Goal: Task Accomplishment & Management: Use online tool/utility

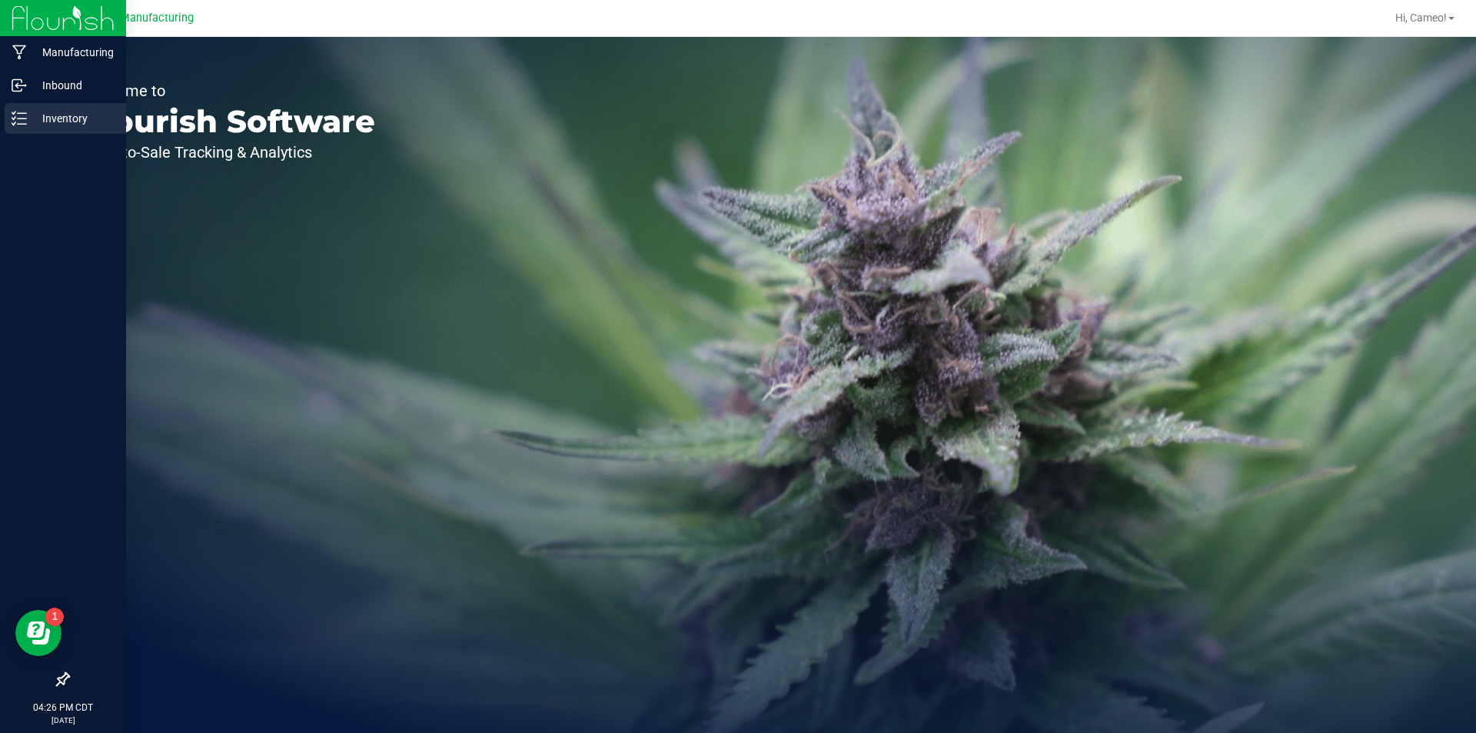
click at [15, 131] on div "Inventory" at bounding box center [65, 118] width 121 height 31
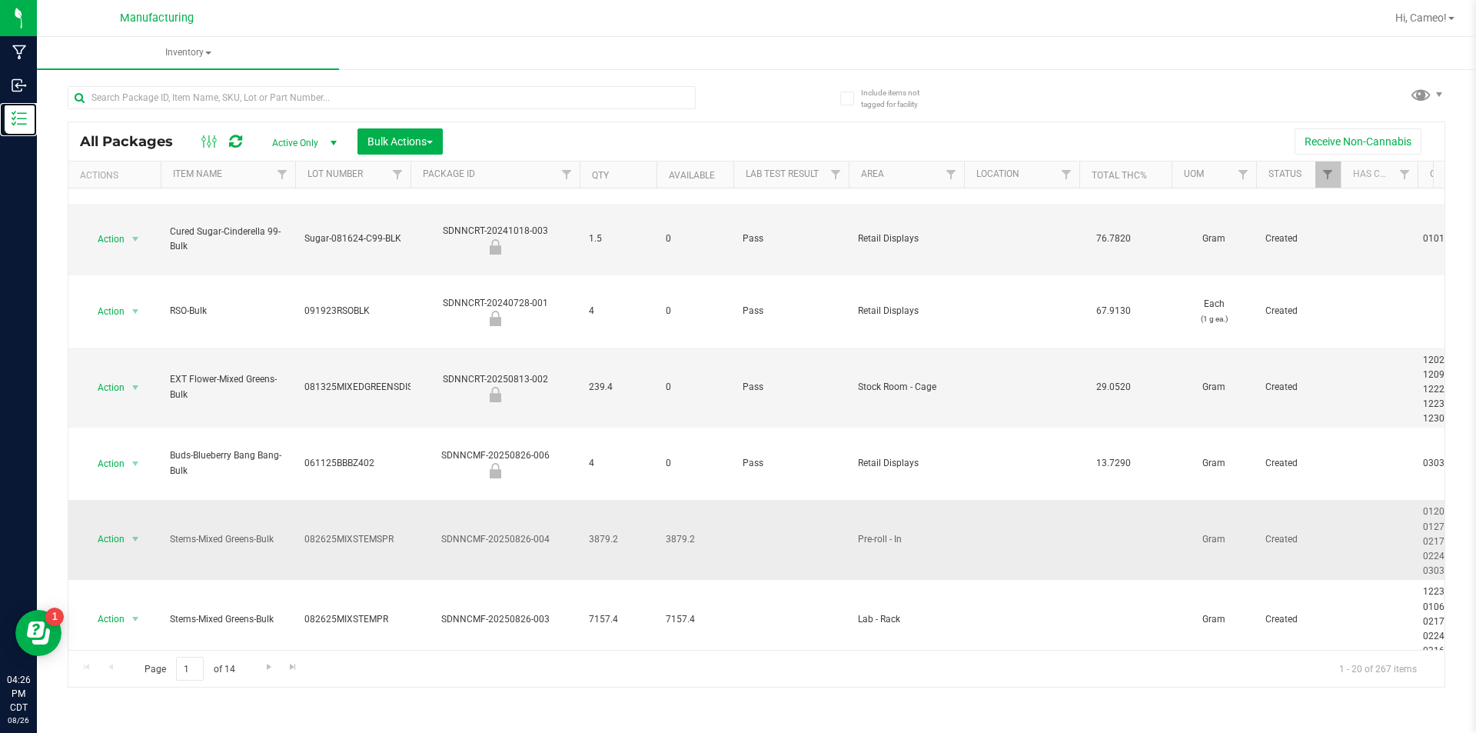
scroll to position [615, 0]
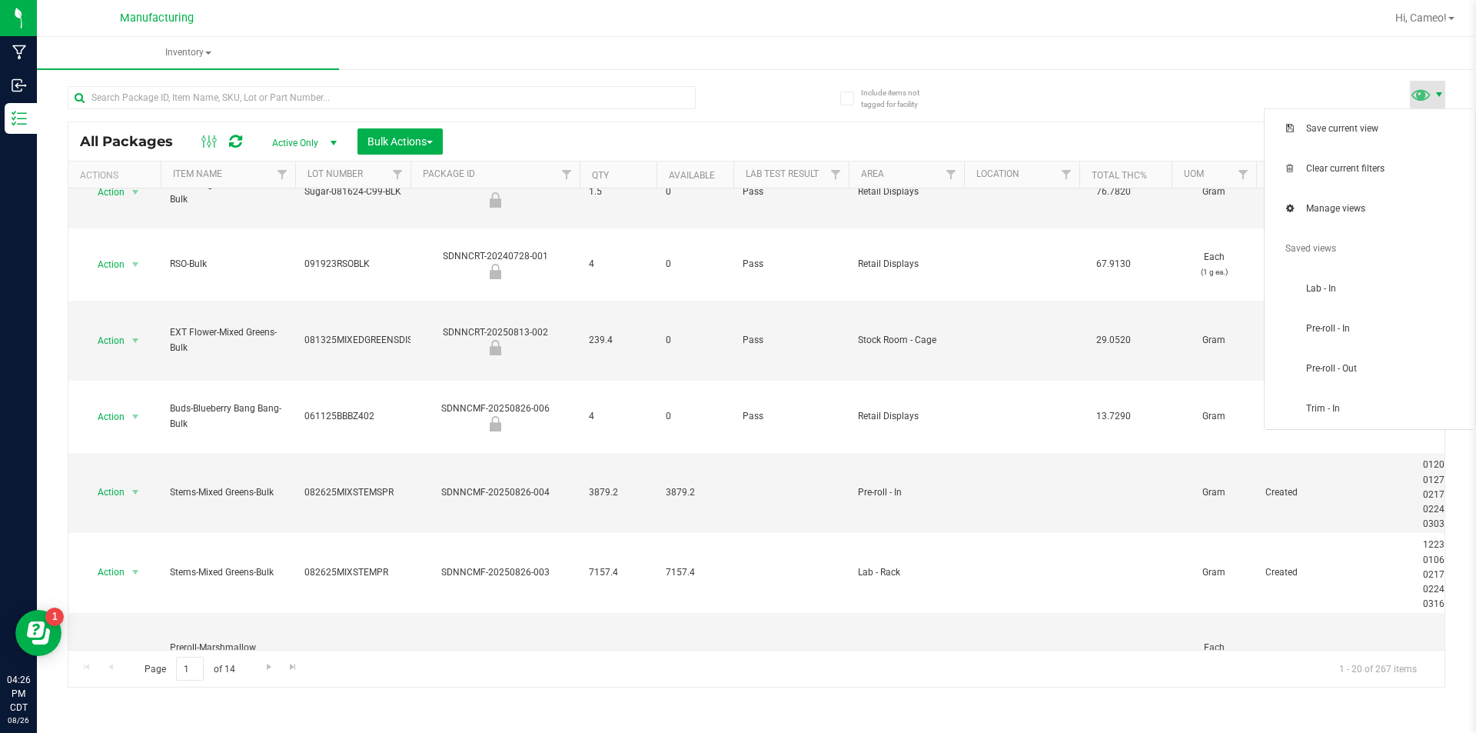
click at [1437, 95] on span at bounding box center [1439, 94] width 12 height 12
click at [1347, 320] on span "Pre-roll - In" at bounding box center [1370, 329] width 192 height 31
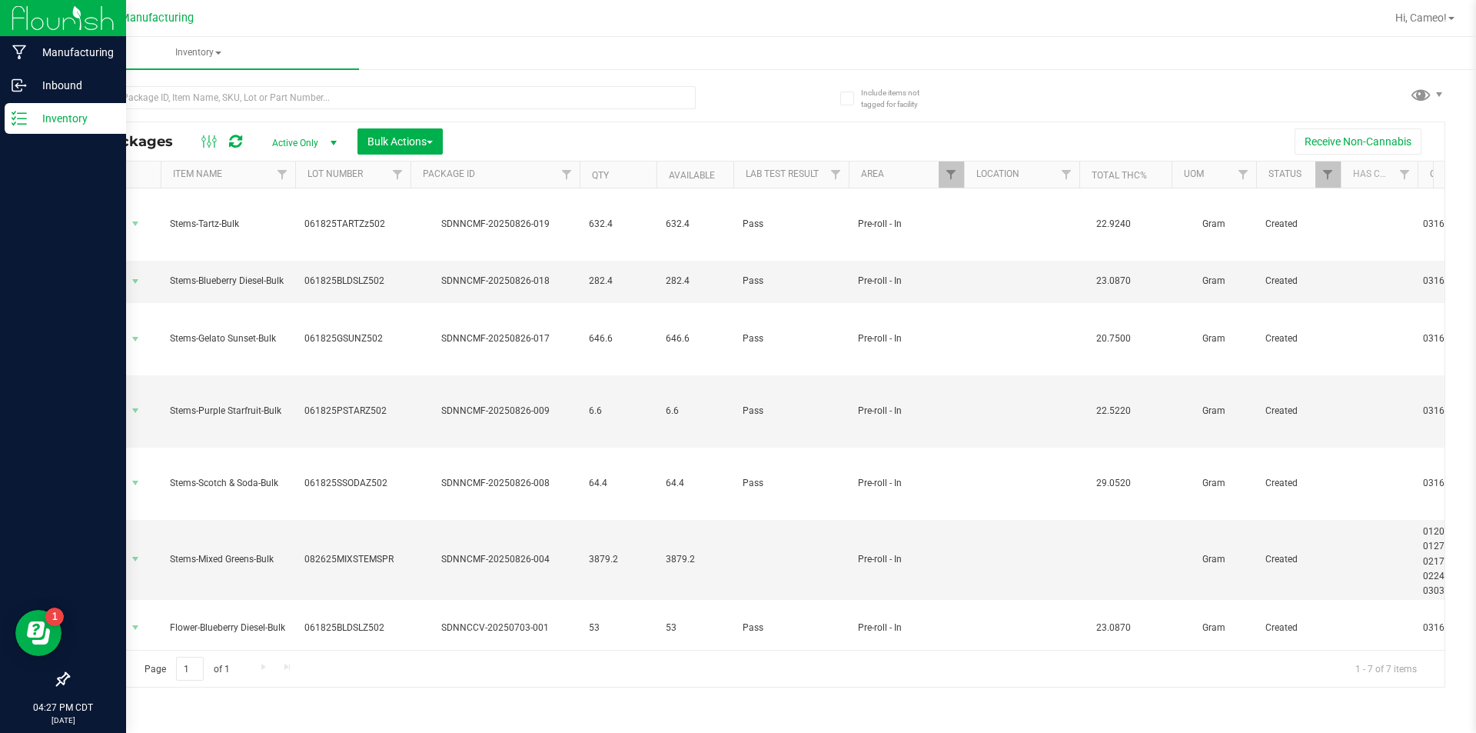
click at [32, 115] on p "Inventory" at bounding box center [73, 118] width 92 height 18
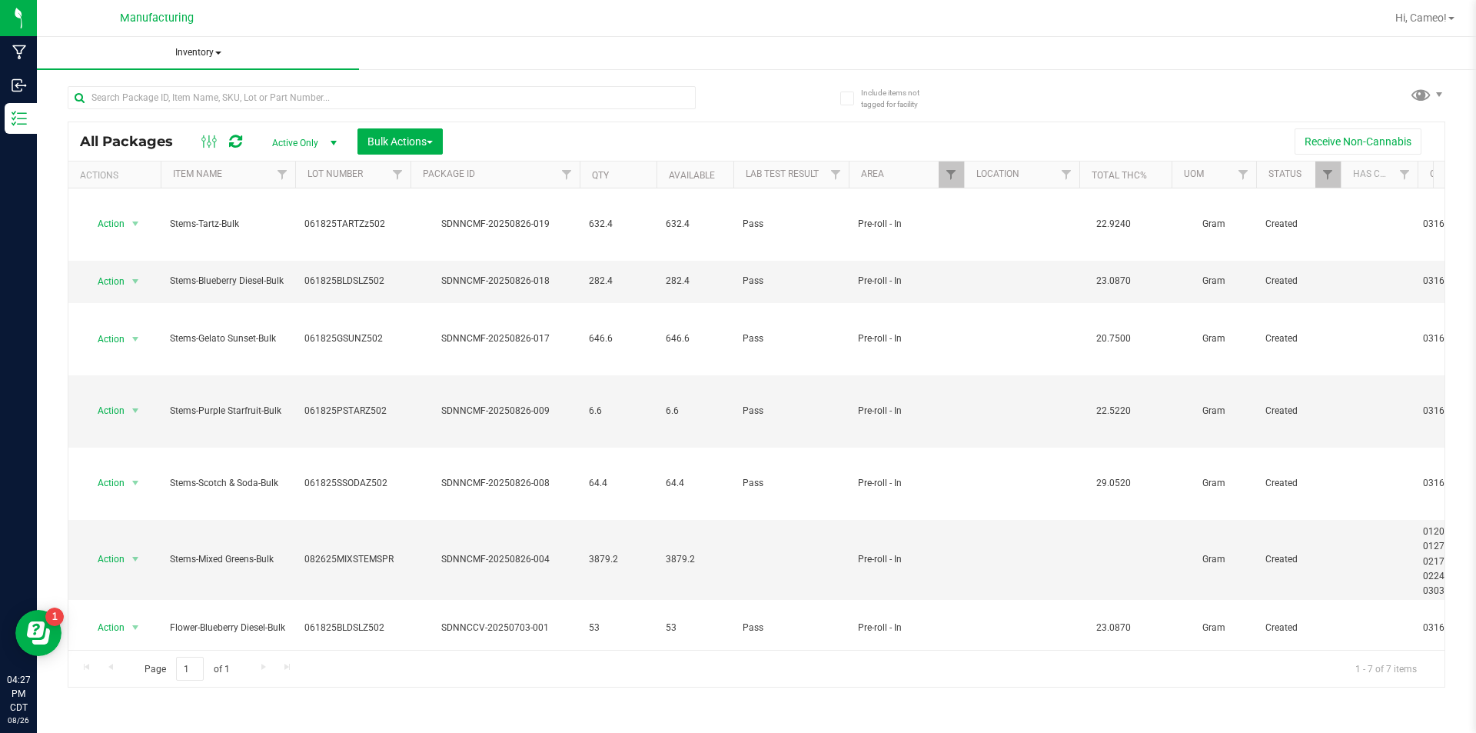
click at [191, 51] on span "Inventory" at bounding box center [198, 53] width 322 height 32
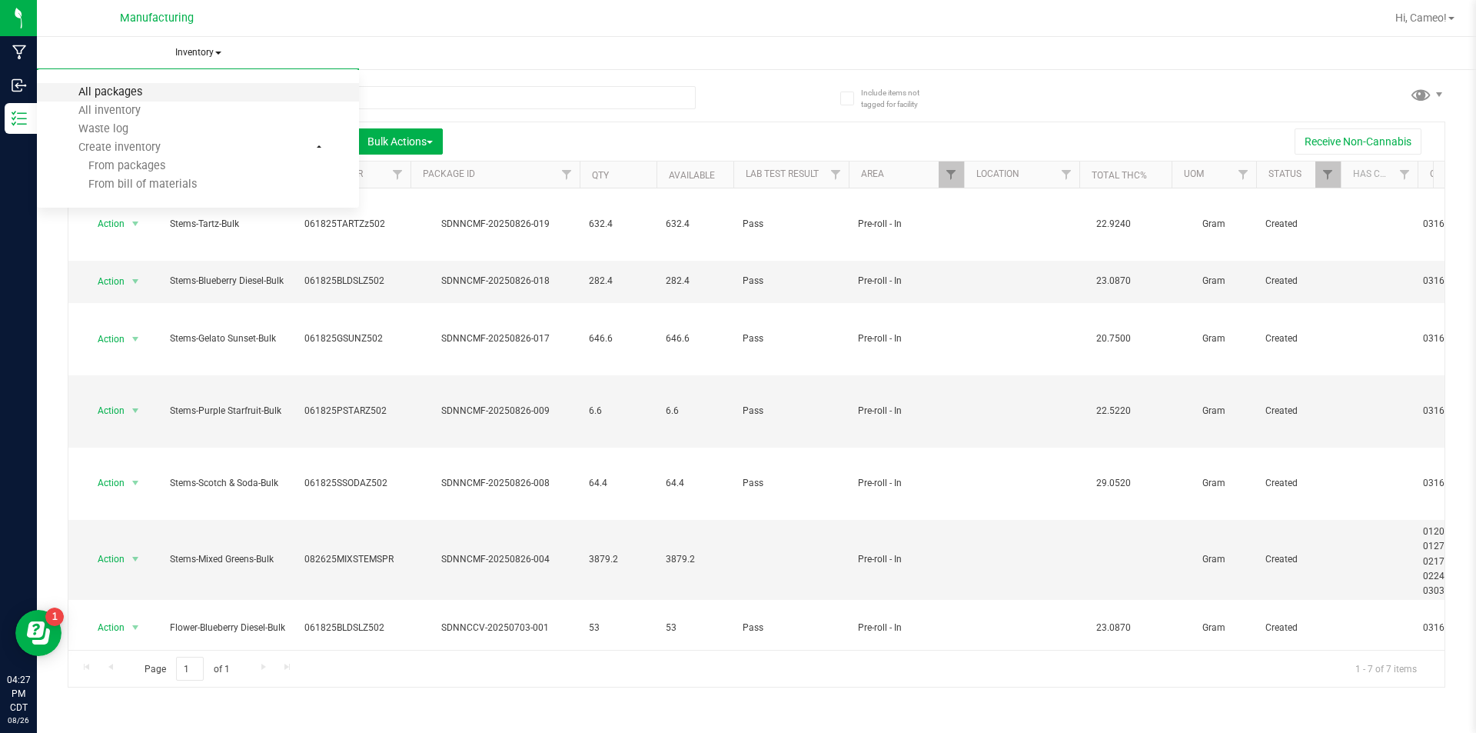
click at [131, 88] on span "All packages" at bounding box center [110, 91] width 105 height 13
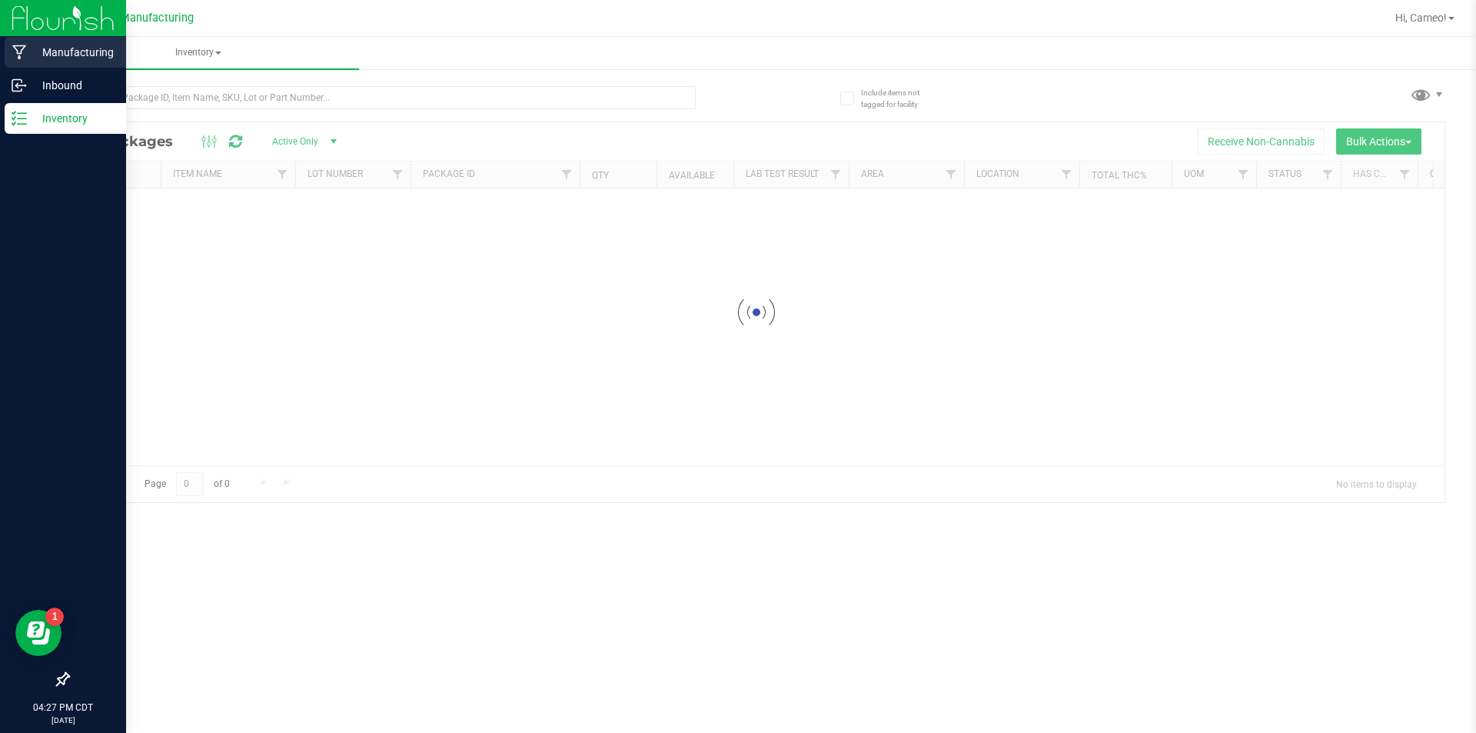
click at [27, 49] on p "Manufacturing" at bounding box center [73, 52] width 92 height 18
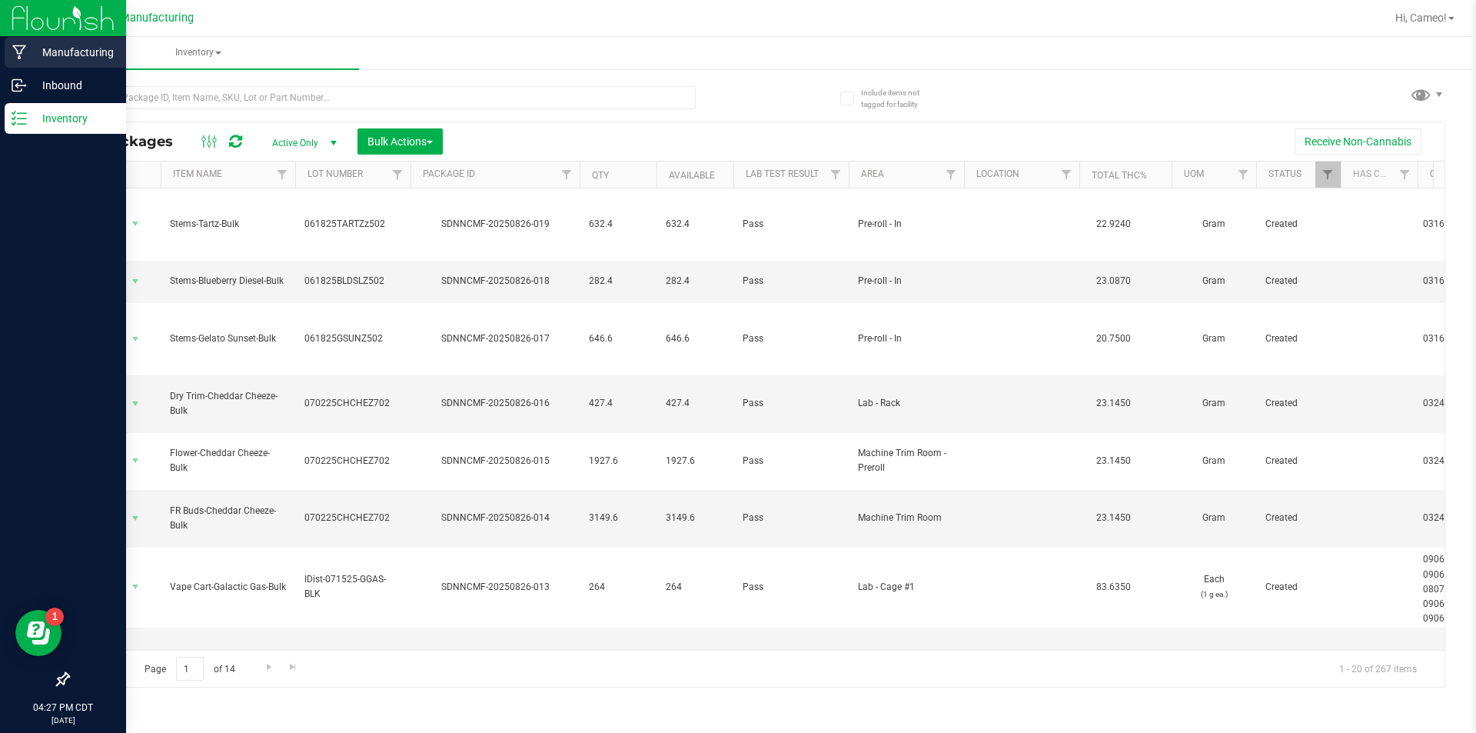
click at [26, 49] on div "Manufacturing" at bounding box center [65, 52] width 121 height 31
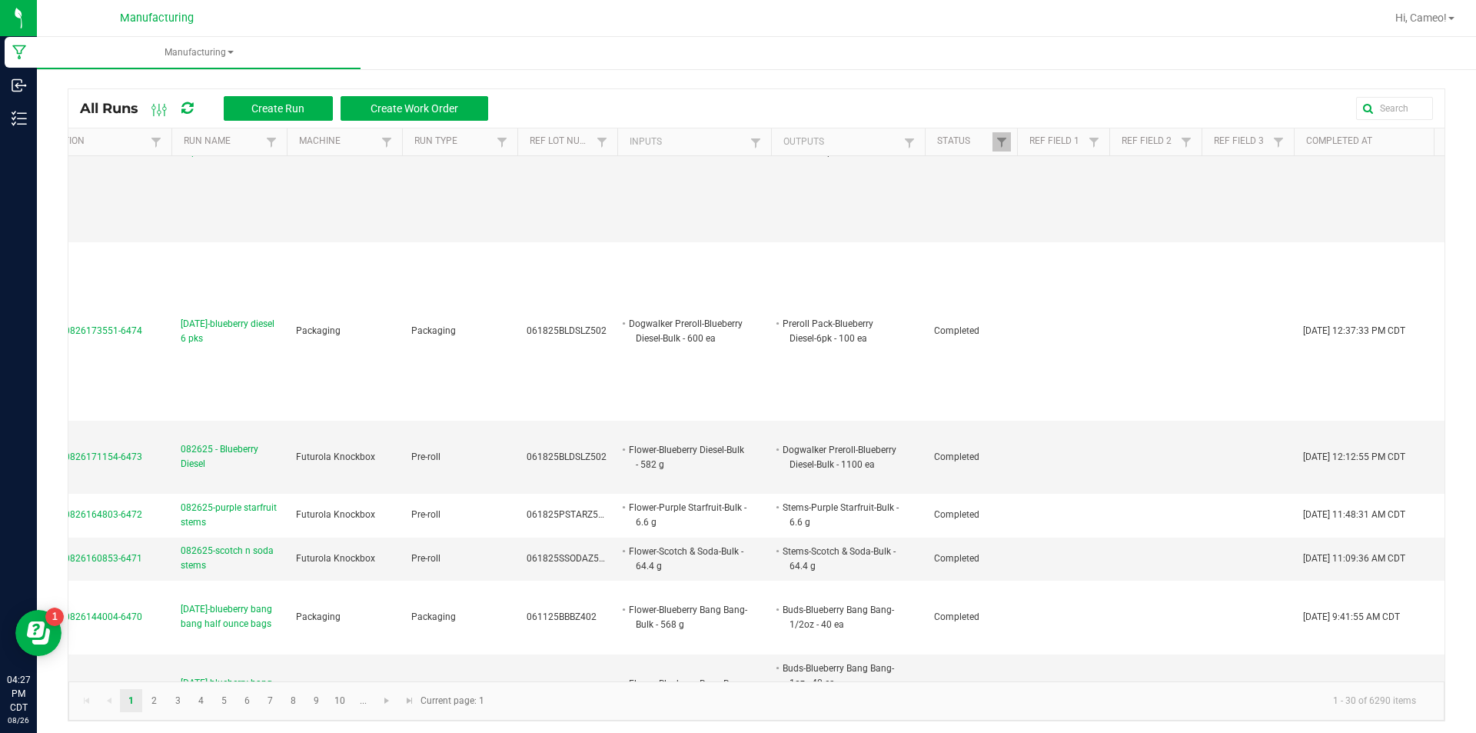
scroll to position [0, 78]
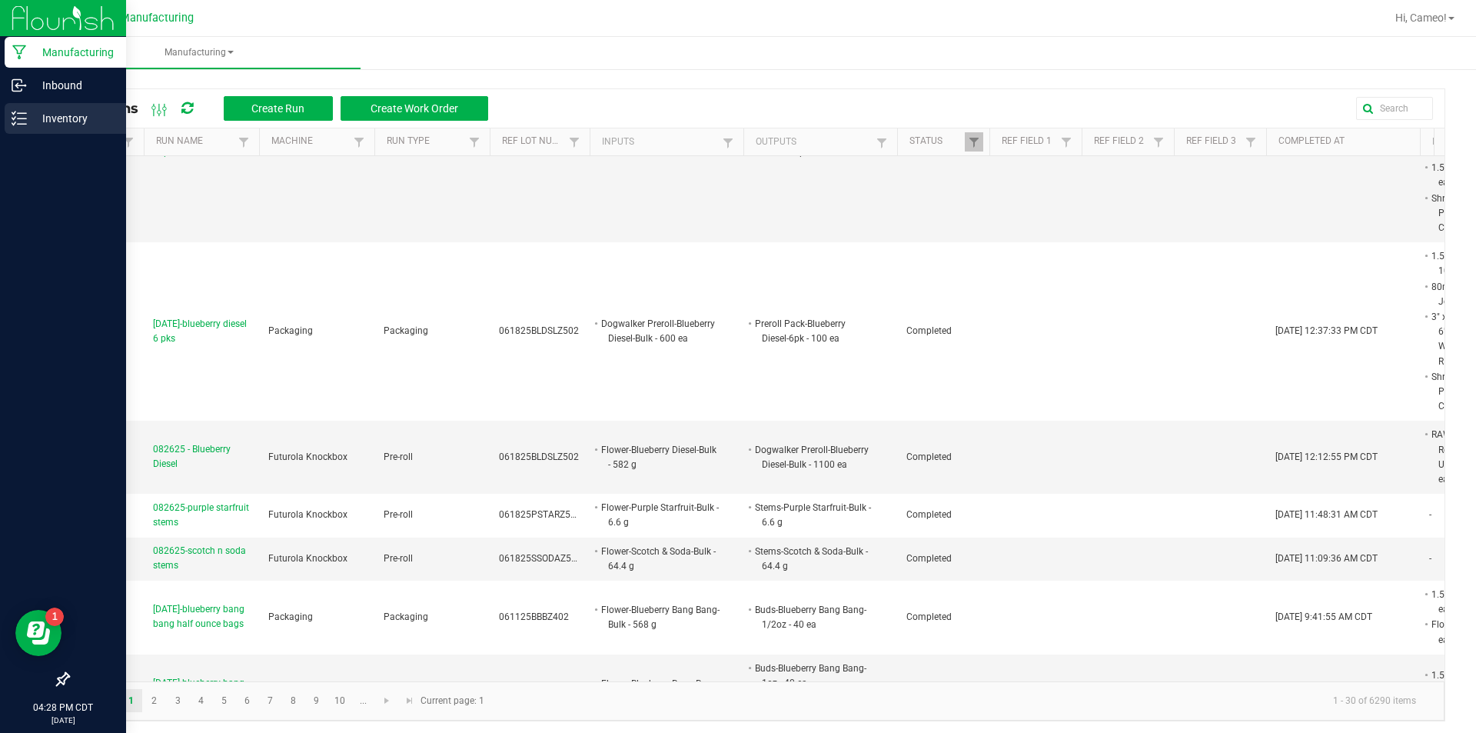
click at [55, 117] on p "Inventory" at bounding box center [73, 118] width 92 height 18
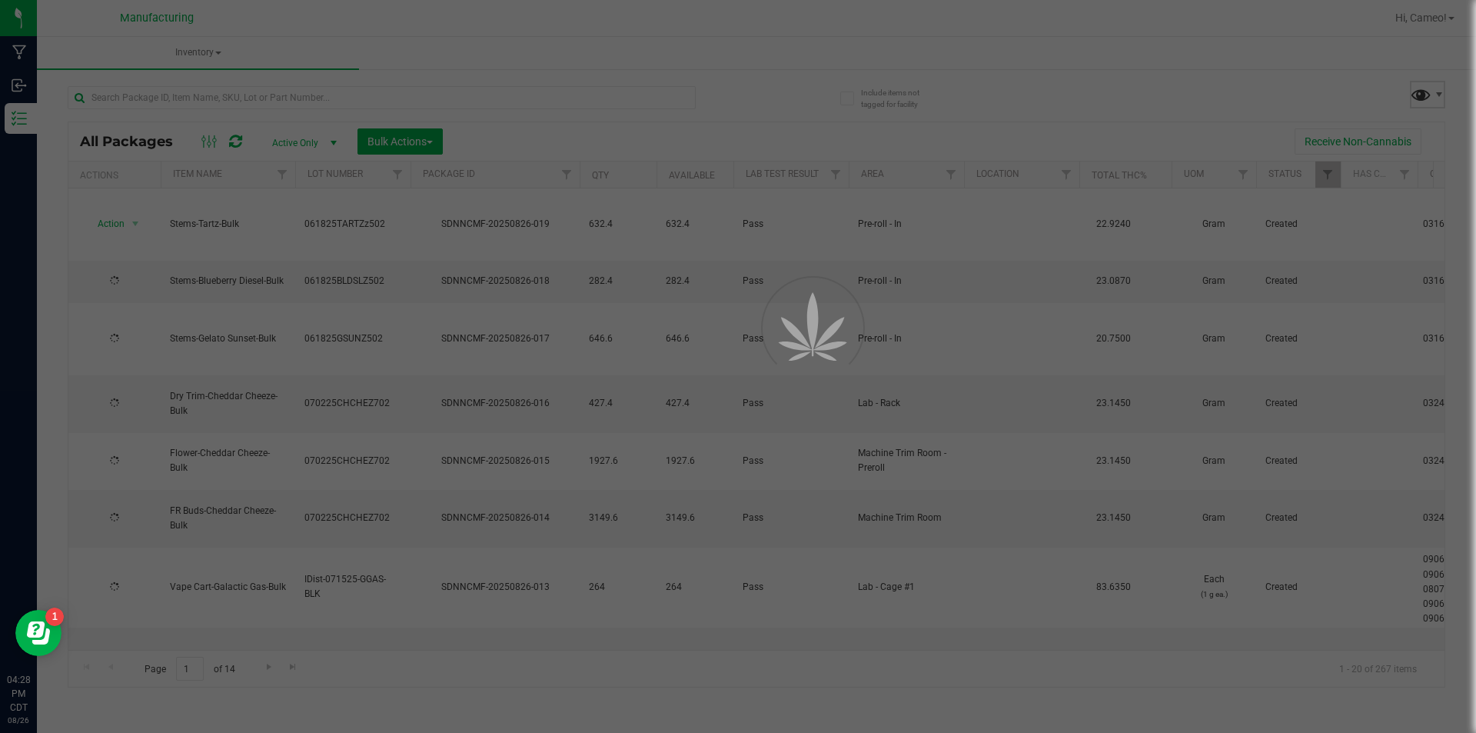
click at [1420, 98] on span at bounding box center [1421, 94] width 22 height 22
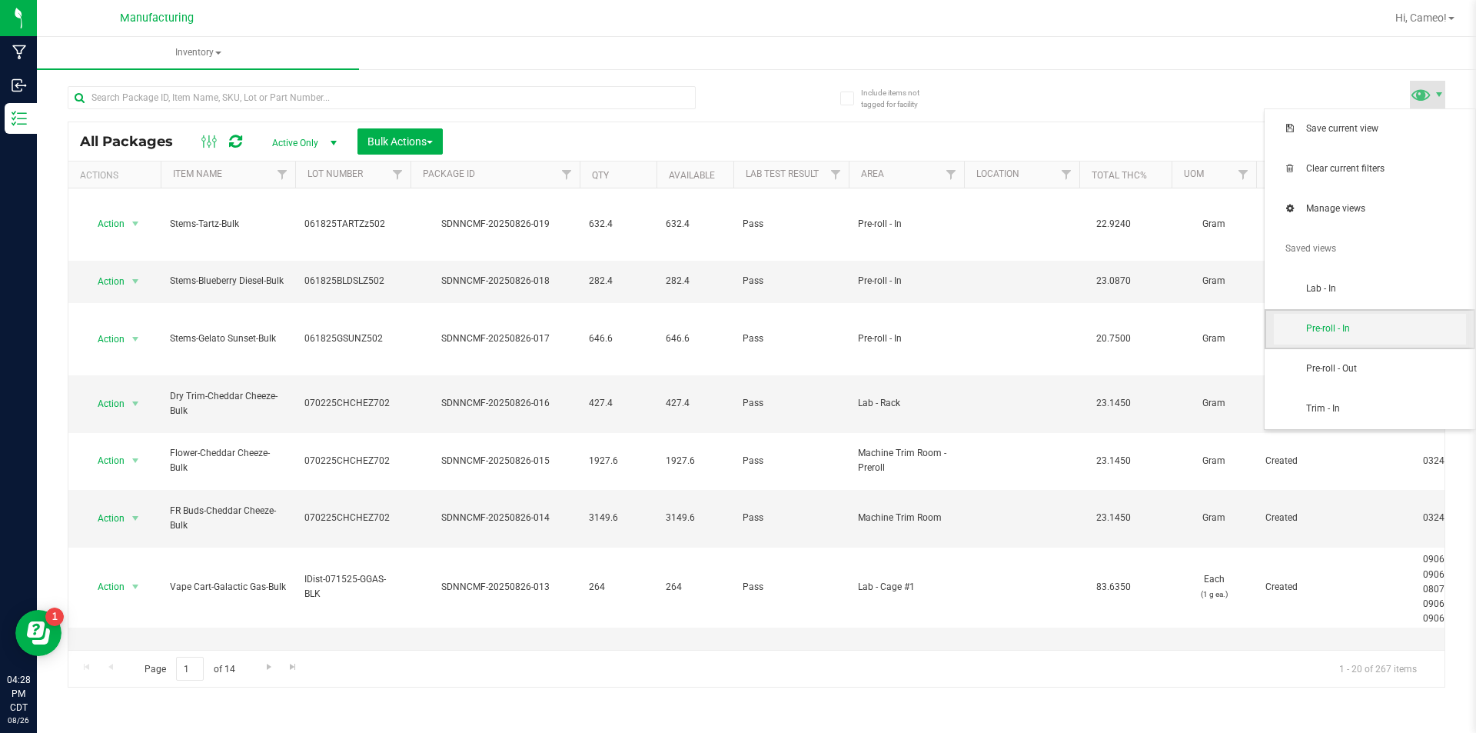
click at [1364, 326] on span "Pre-roll - In" at bounding box center [1386, 328] width 160 height 13
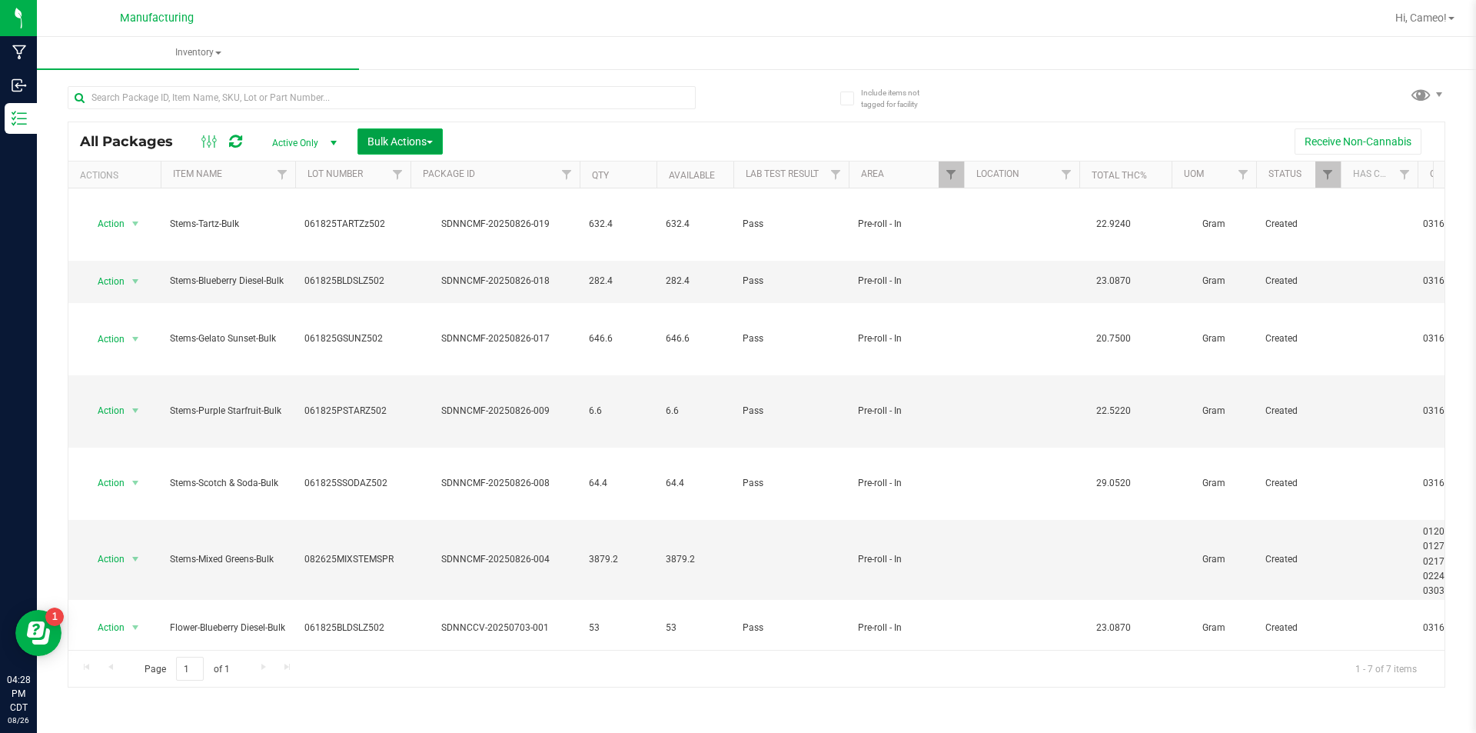
click at [386, 138] on span "Bulk Actions" at bounding box center [399, 141] width 65 height 12
click at [410, 241] on div "Locate packages" at bounding box center [416, 234] width 98 height 25
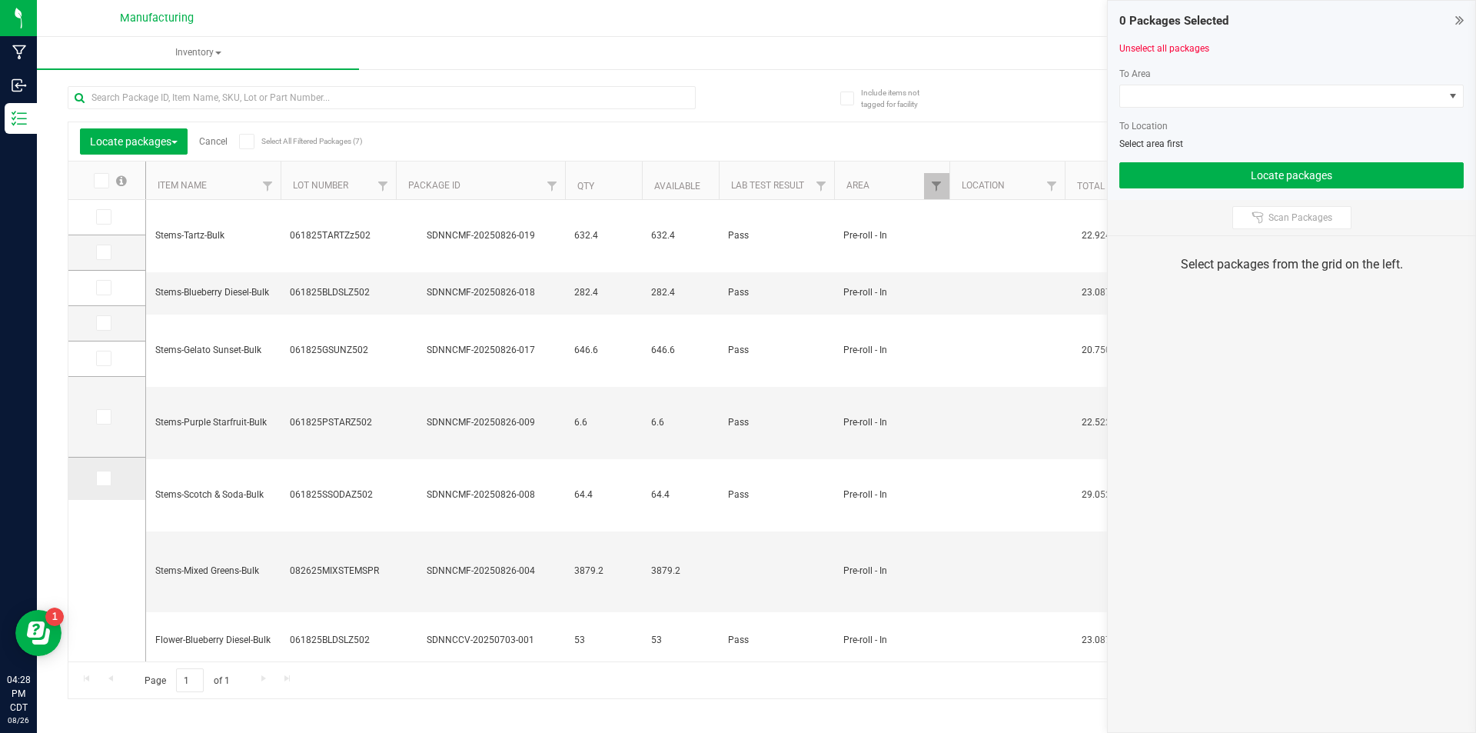
click at [105, 478] on icon at bounding box center [103, 478] width 10 height 0
click at [0, 0] on input "checkbox" at bounding box center [0, 0] width 0 height 0
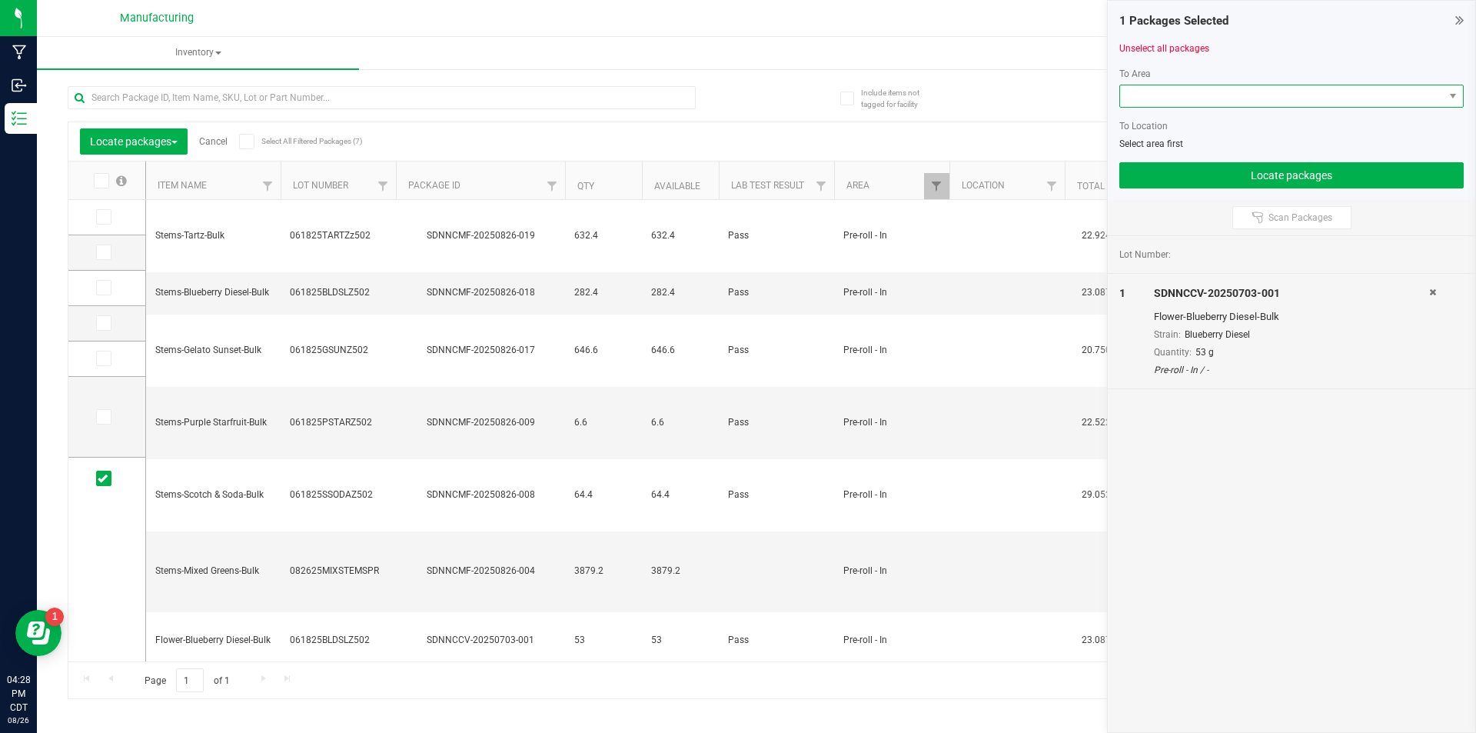
click at [1417, 92] on span at bounding box center [1282, 96] width 324 height 22
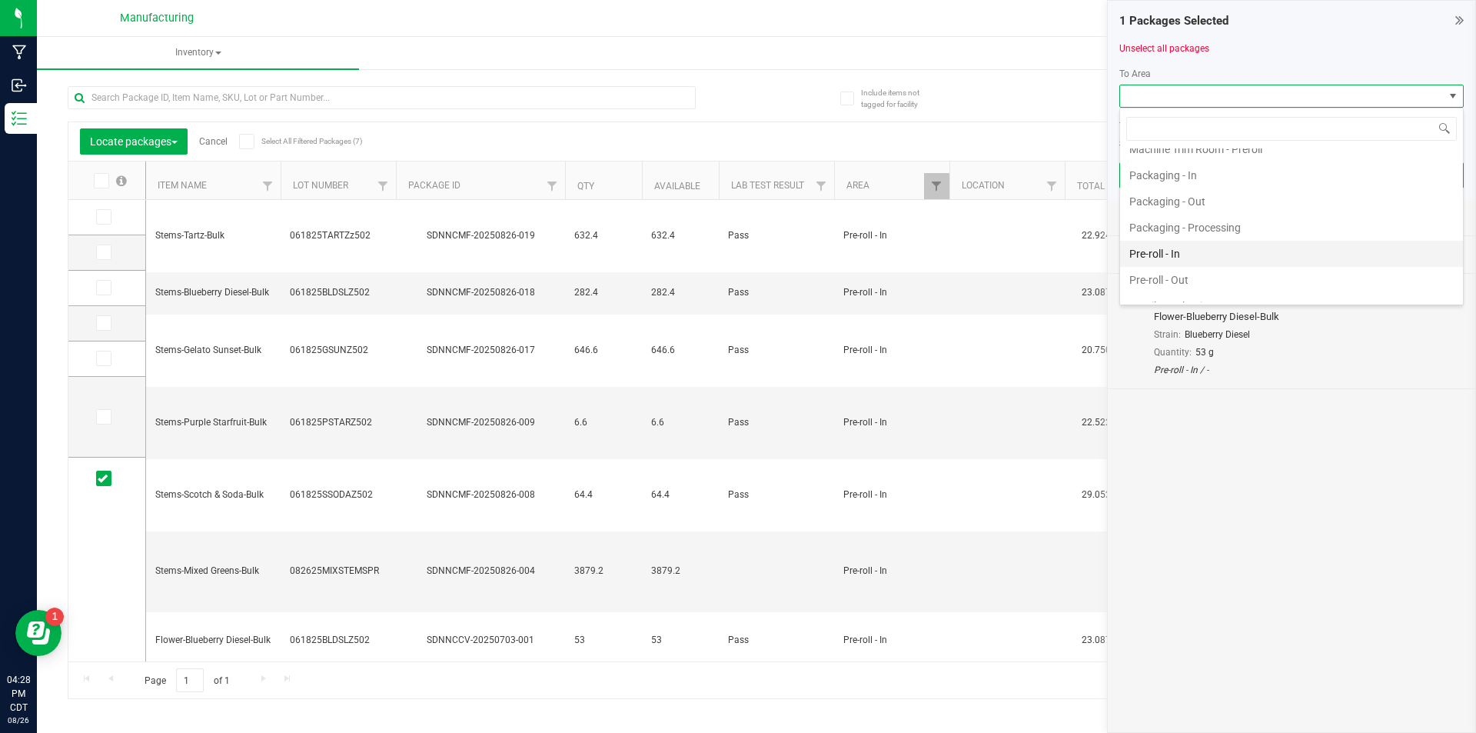
scroll to position [461, 0]
click at [1191, 244] on li "Pre-roll - In" at bounding box center [1291, 249] width 343 height 26
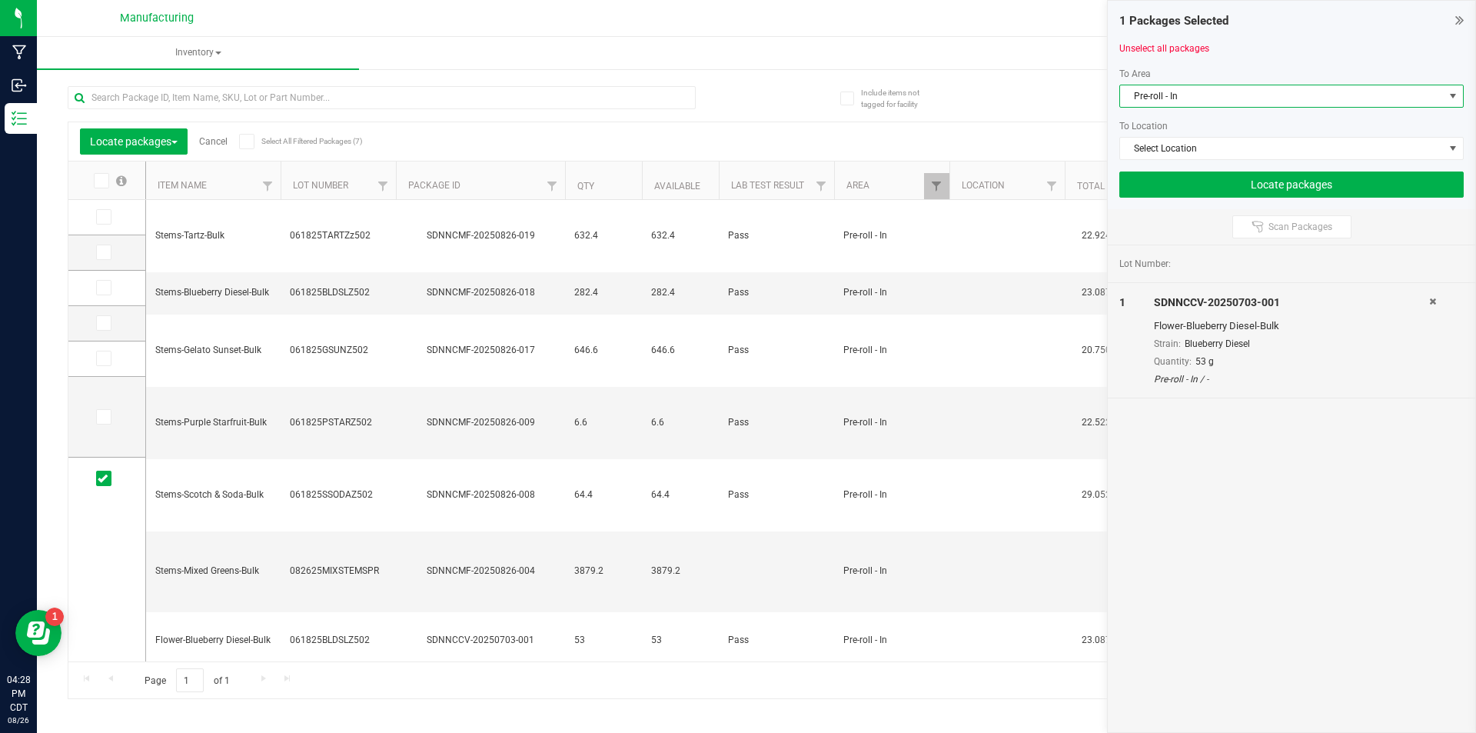
click at [1267, 95] on span "Pre-roll - In" at bounding box center [1282, 96] width 324 height 22
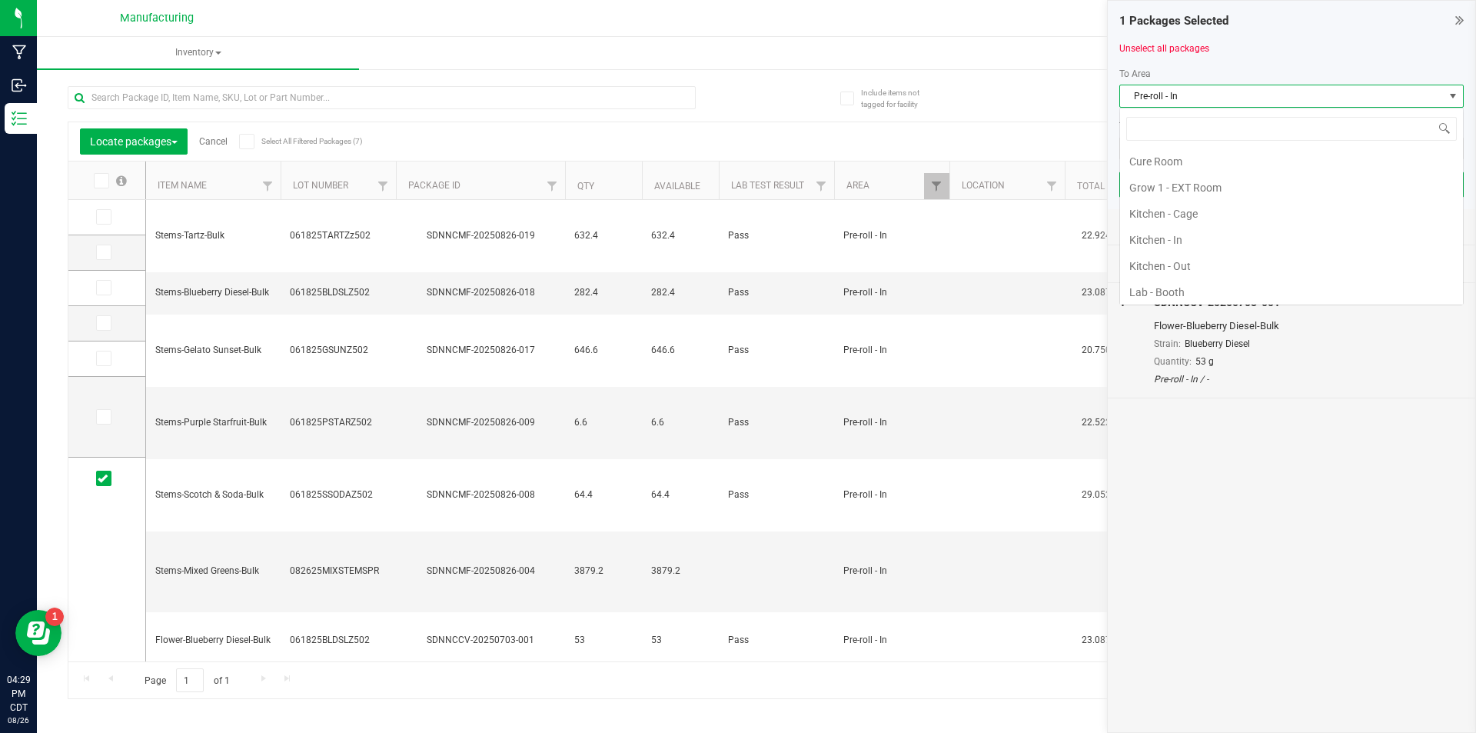
scroll to position [421, 0]
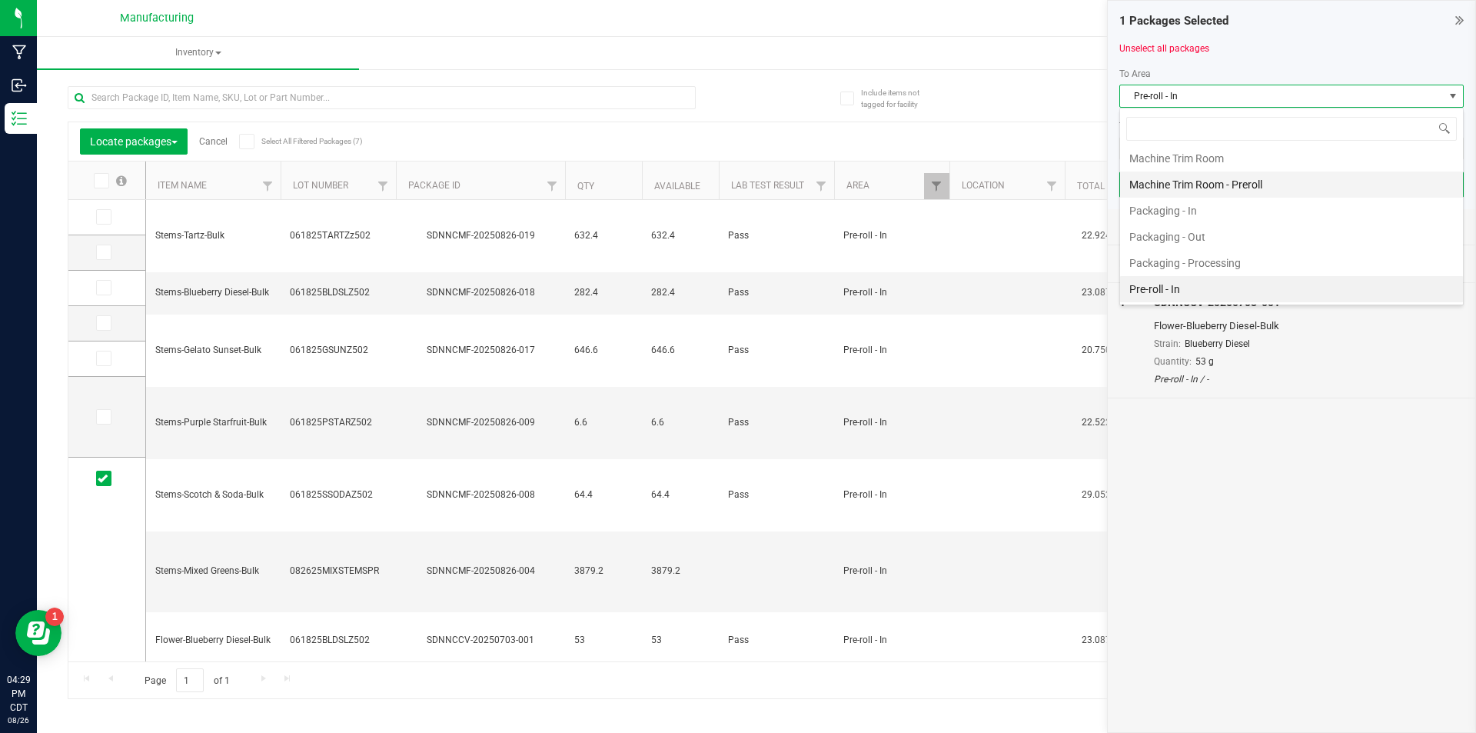
click at [1273, 187] on li "Machine Trim Room - Preroll" at bounding box center [1291, 184] width 343 height 26
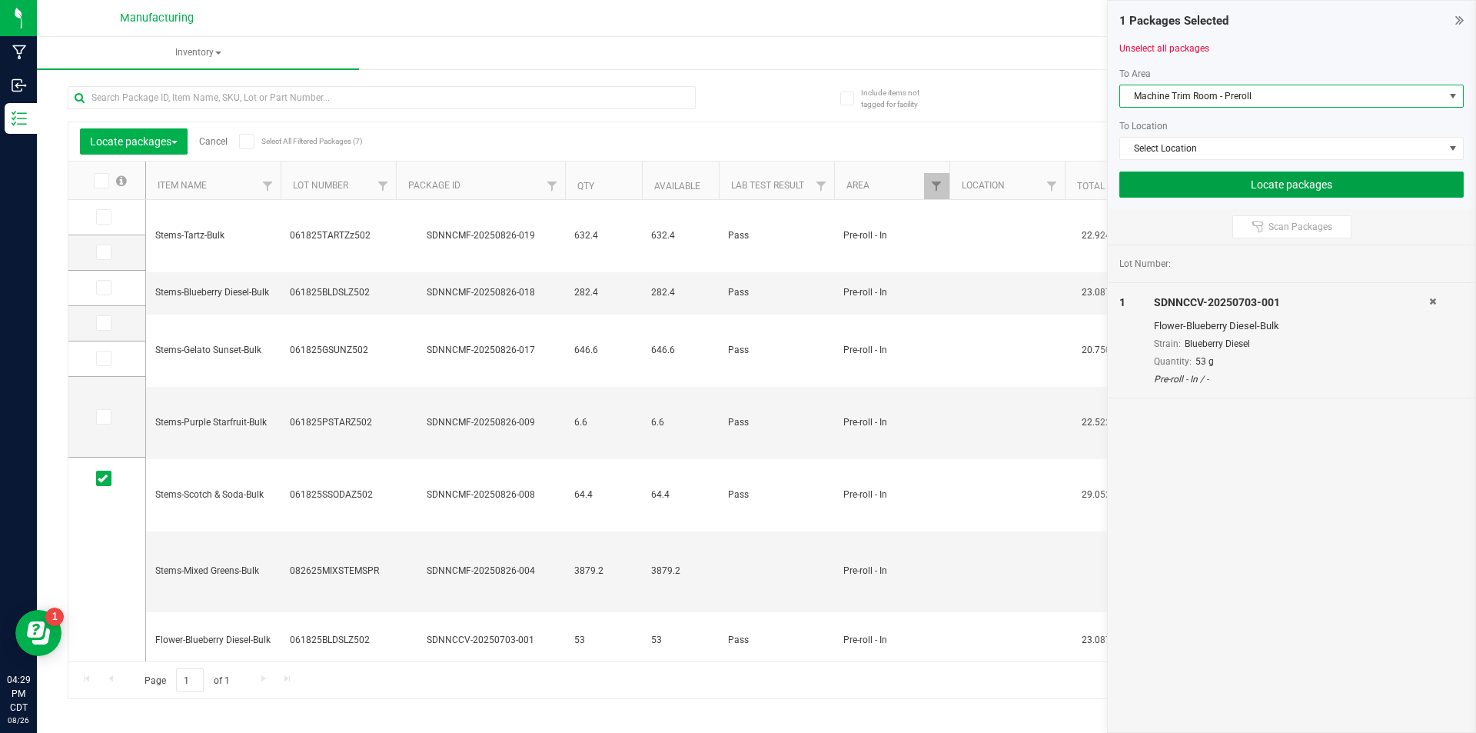
click at [1273, 187] on button "Locate packages" at bounding box center [1291, 184] width 344 height 26
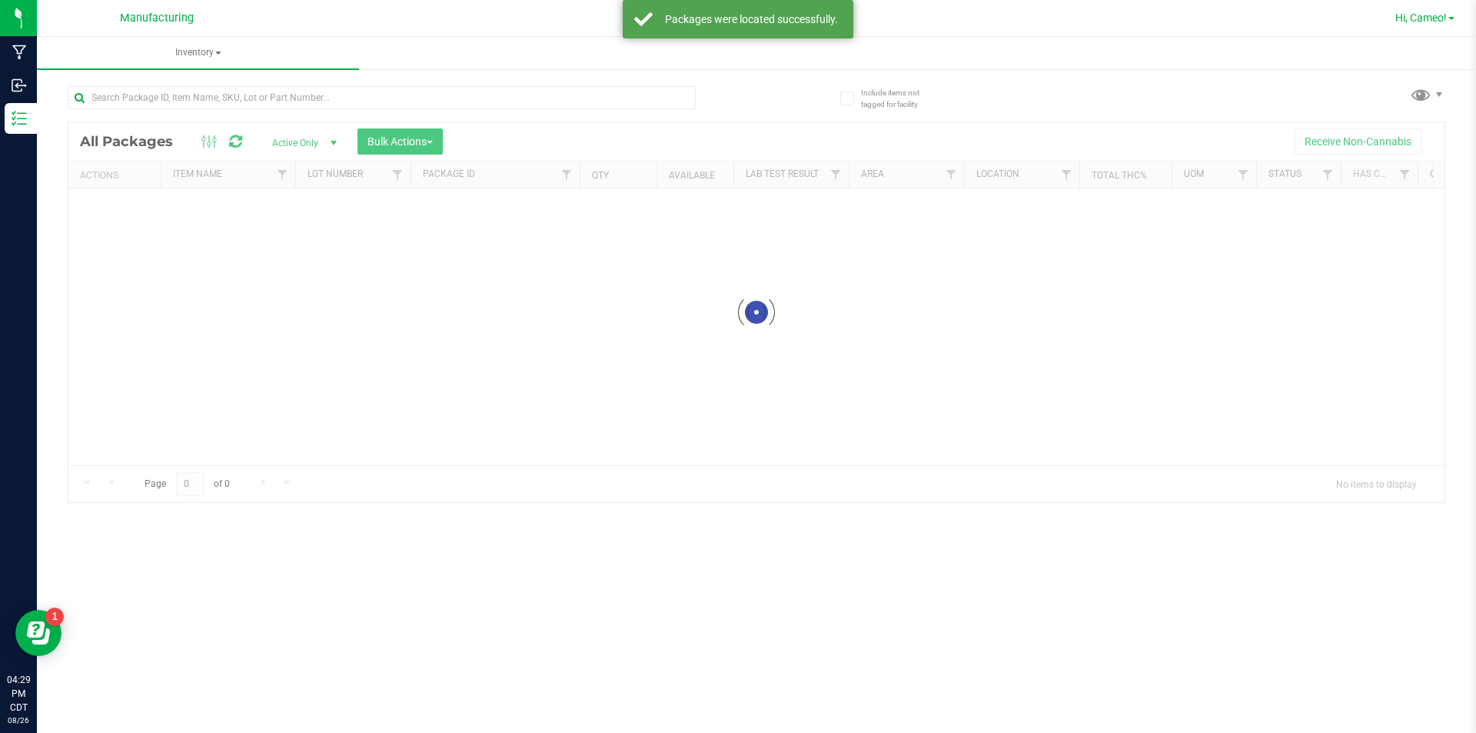
click at [1431, 16] on span "Hi, Cameo!" at bounding box center [1420, 18] width 51 height 12
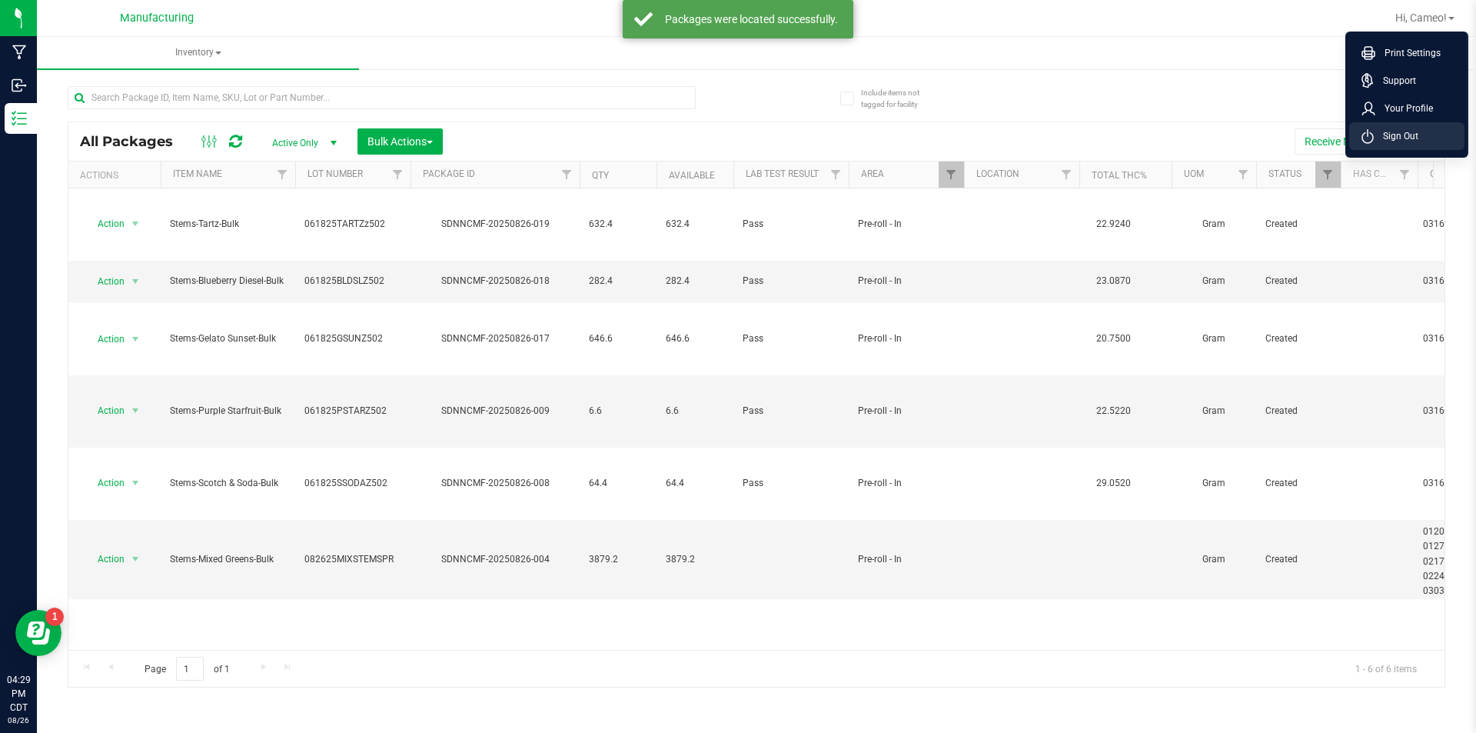
click at [1417, 145] on li "Sign Out" at bounding box center [1406, 136] width 115 height 28
